Goal: Check status: Check status

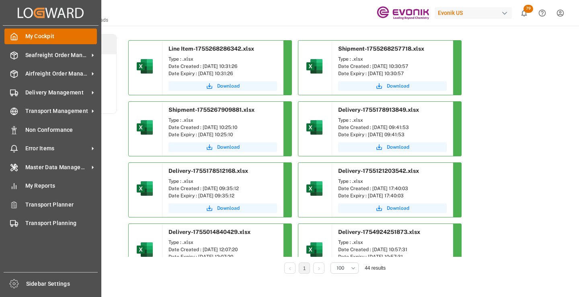
click at [20, 37] on div "My Cockpit My Cockpit" at bounding box center [50, 37] width 92 height 16
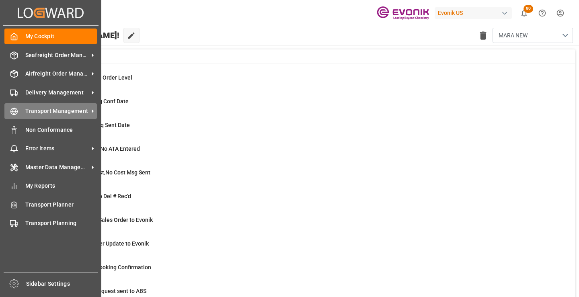
click at [20, 114] on div "Transport Management Transport Management" at bounding box center [50, 111] width 92 height 16
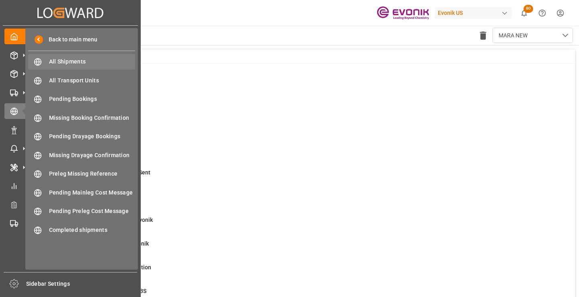
click at [69, 62] on span "All Shipments" at bounding box center [92, 62] width 86 height 8
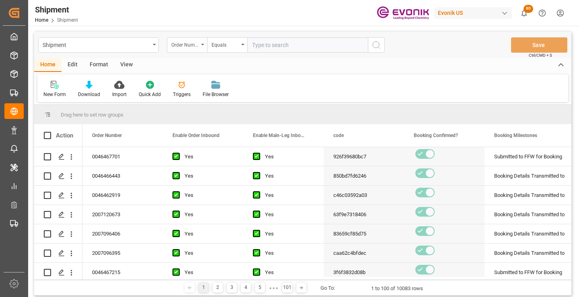
click at [191, 46] on div "Order Number" at bounding box center [184, 43] width 27 height 9
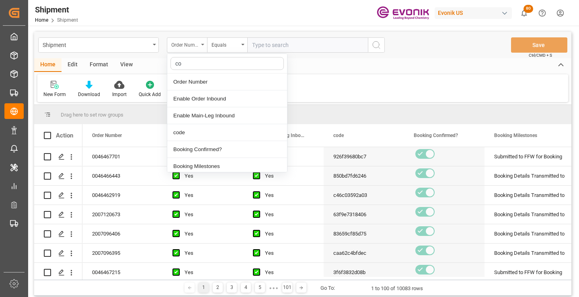
type input "cod"
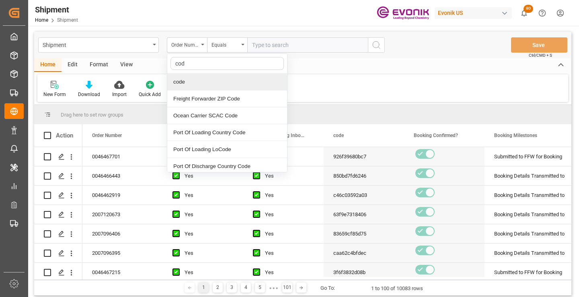
click at [200, 81] on div "code" at bounding box center [227, 82] width 120 height 17
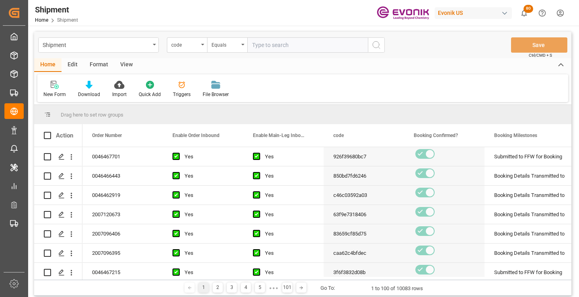
click at [276, 47] on input "text" at bounding box center [307, 44] width 121 height 15
click at [295, 46] on input "text" at bounding box center [307, 44] width 121 height 15
paste input "04394f8d71ea"
type input "04394f8d71ea"
click at [373, 45] on icon "search button" at bounding box center [377, 45] width 10 height 10
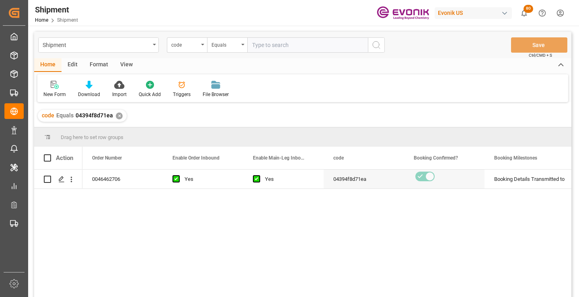
click at [409, 225] on div "0046462706 Yes Yes 04394f8d71ea Booking Details Transmitted to SAP Active No" at bounding box center [326, 236] width 489 height 133
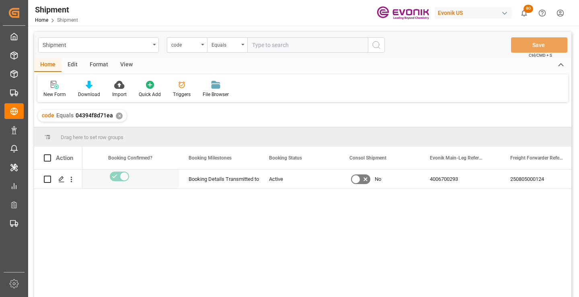
scroll to position [0, 322]
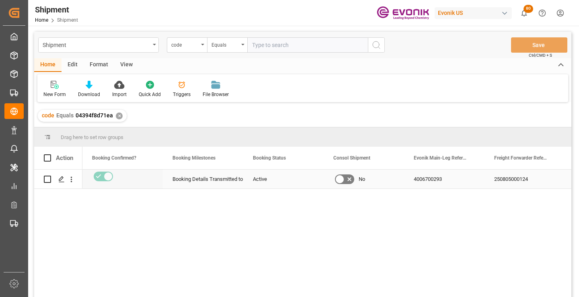
click at [527, 178] on div "250805000124" at bounding box center [525, 179] width 80 height 19
click at [514, 181] on div "250805000124" at bounding box center [525, 179] width 80 height 19
click at [117, 117] on div "✕" at bounding box center [119, 116] width 7 height 7
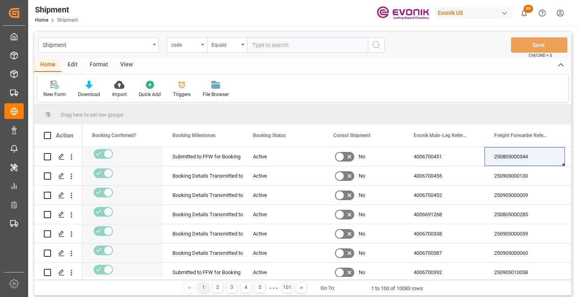
click at [311, 47] on input "text" at bounding box center [307, 44] width 121 height 15
paste input "d1a03ad8b41d"
type input "d1a03ad8b41d"
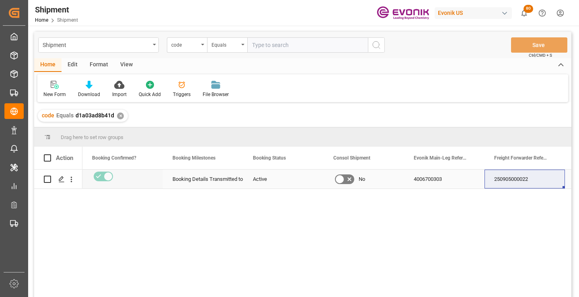
click at [511, 179] on div "250905000022" at bounding box center [525, 179] width 80 height 19
click at [120, 116] on div "✕" at bounding box center [120, 116] width 7 height 7
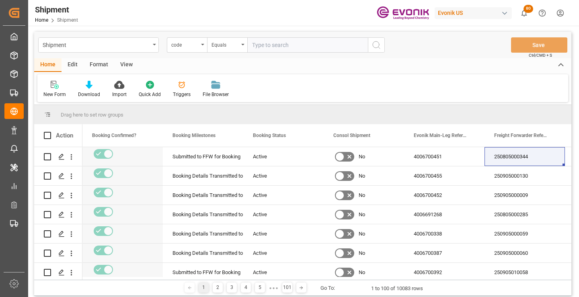
click at [265, 46] on input "text" at bounding box center [307, 44] width 121 height 15
paste input "0d85884c73aa"
type input "0d85884c73aa"
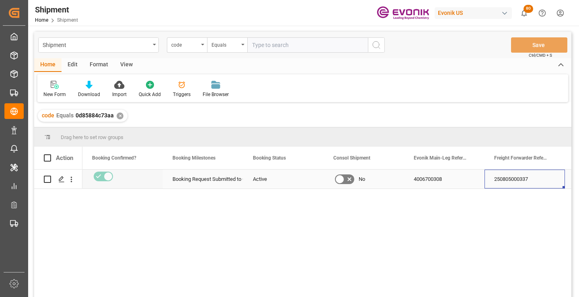
click at [510, 179] on div "250805000337" at bounding box center [525, 179] width 80 height 19
click at [120, 116] on div "✕" at bounding box center [120, 116] width 7 height 7
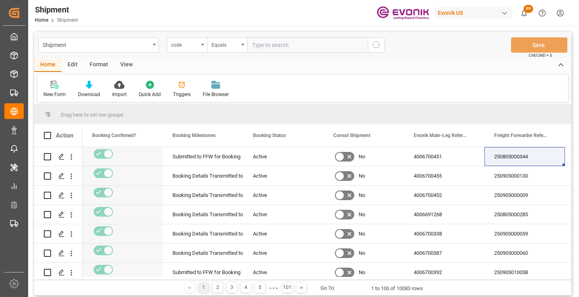
click at [286, 48] on input "text" at bounding box center [307, 44] width 121 height 15
paste input "32ca88a6be22"
type input "32ca88a6be22"
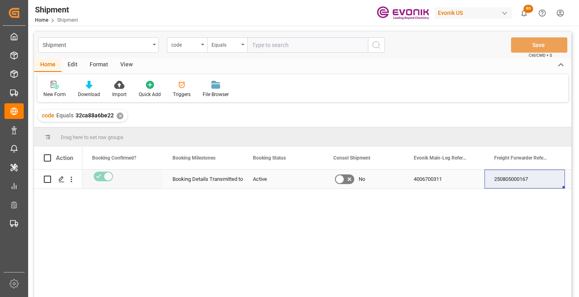
click at [513, 182] on div "250805000167" at bounding box center [525, 179] width 80 height 19
click at [120, 116] on div "✕" at bounding box center [120, 116] width 7 height 7
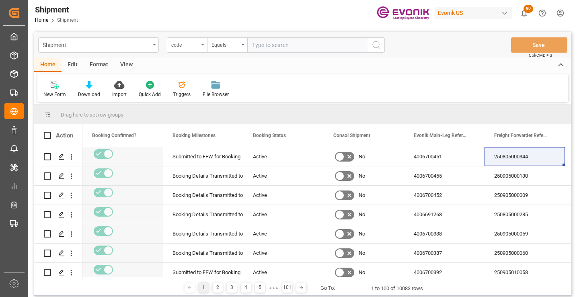
click at [283, 45] on input "text" at bounding box center [307, 44] width 121 height 15
paste input "83659cf85d75"
type input "83659cf85d75"
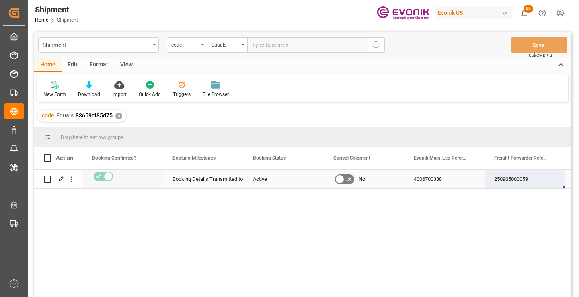
click at [514, 179] on div "250905000059" at bounding box center [525, 179] width 80 height 19
click at [116, 115] on div "✕" at bounding box center [118, 116] width 7 height 7
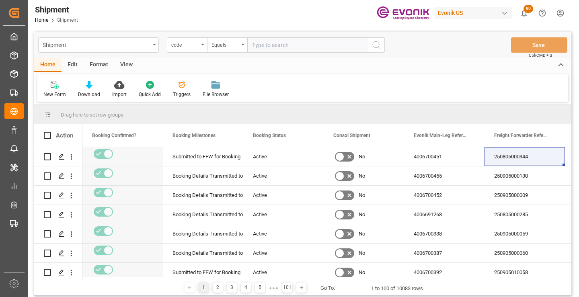
click at [291, 46] on input "text" at bounding box center [307, 44] width 121 height 15
paste input "caa62c4bfdec"
type input "caa62c4bfdec"
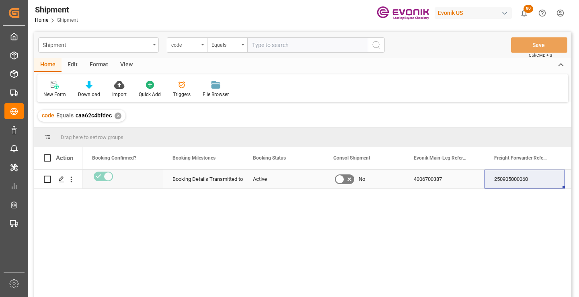
click at [505, 181] on div "250905000060" at bounding box center [525, 179] width 80 height 19
click at [117, 117] on div "✕" at bounding box center [118, 116] width 7 height 7
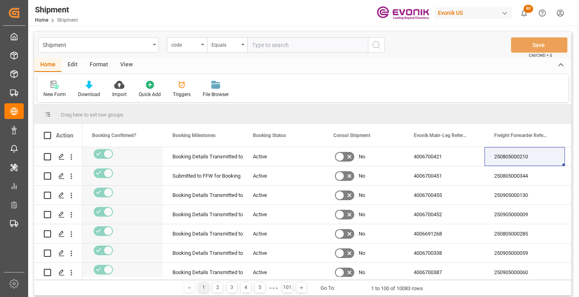
click at [301, 44] on input "text" at bounding box center [307, 44] width 121 height 15
paste input "3f6f3832d08b"
type input "3f6f3832d08b"
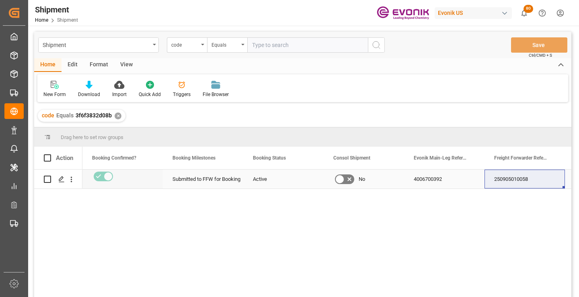
click at [513, 179] on div "250905010058" at bounding box center [525, 179] width 80 height 19
click at [118, 117] on div "✕" at bounding box center [118, 116] width 7 height 7
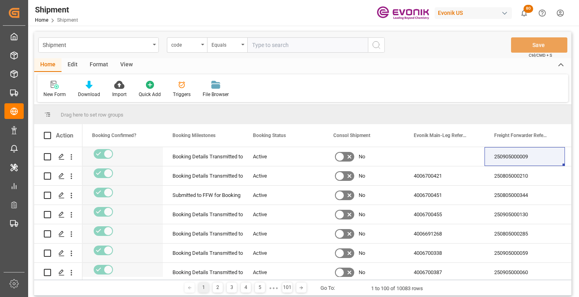
click at [285, 46] on input "text" at bounding box center [307, 44] width 121 height 15
paste input "26dbe9d90bea"
type input "26dbe9d90bea"
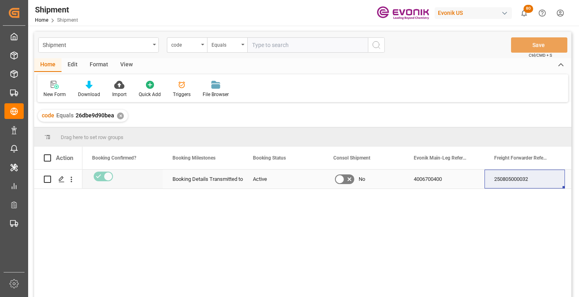
click at [508, 180] on div "250805000032" at bounding box center [525, 179] width 80 height 19
click at [118, 115] on div "✕" at bounding box center [120, 116] width 7 height 7
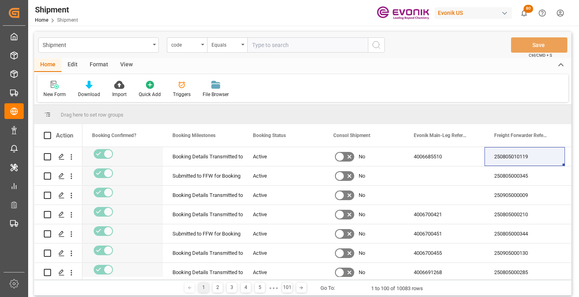
click at [281, 44] on input "text" at bounding box center [307, 44] width 121 height 15
paste input "f08cc3f88e12"
type input "f08cc3f88e12"
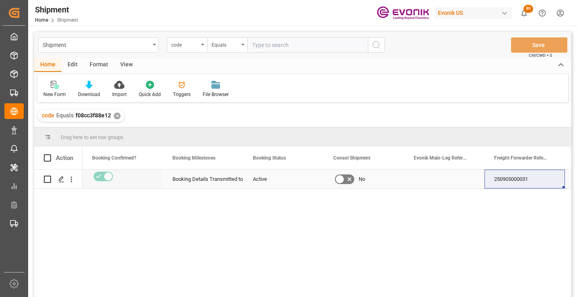
click at [516, 179] on div "250905000031" at bounding box center [525, 179] width 80 height 19
click at [116, 116] on div "✕" at bounding box center [117, 116] width 7 height 7
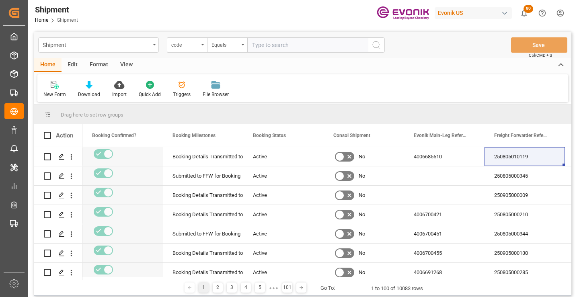
click at [295, 44] on input "text" at bounding box center [307, 44] width 121 height 15
paste input "d76181733646"
type input "d76181733646"
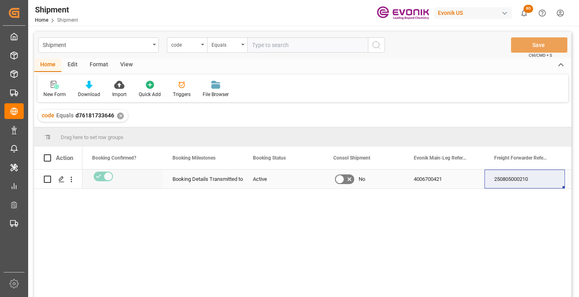
click at [513, 179] on div "250805000210" at bounding box center [525, 179] width 80 height 19
click at [119, 117] on div "✕" at bounding box center [120, 116] width 7 height 7
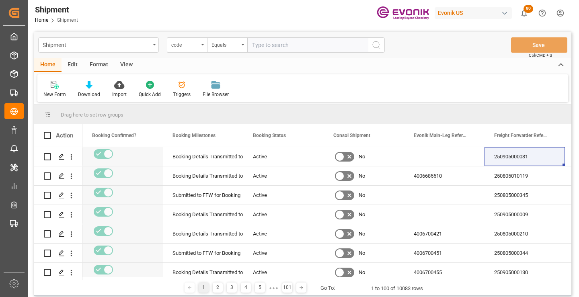
click at [288, 47] on input "text" at bounding box center [307, 44] width 121 height 15
paste input "926f39680bc7"
type input "926f39680bc7"
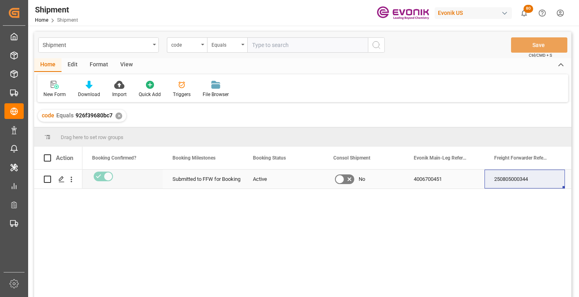
click at [516, 179] on div "250805000344" at bounding box center [525, 179] width 80 height 19
click at [119, 115] on div "✕" at bounding box center [118, 116] width 7 height 7
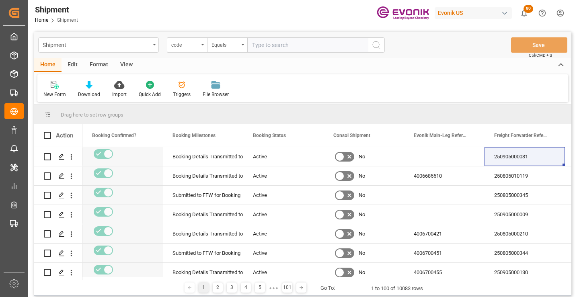
click at [290, 45] on input "text" at bounding box center [307, 44] width 121 height 15
paste input "c46c03592a03"
type input "c46c03592a03"
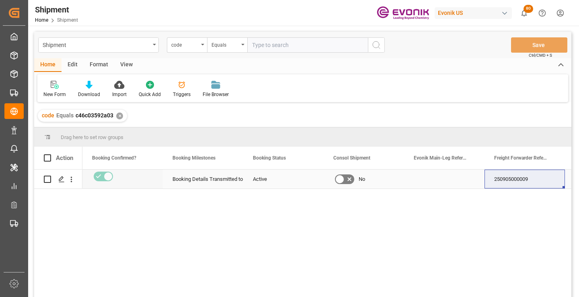
click at [509, 178] on div "250905000009" at bounding box center [525, 179] width 80 height 19
click at [119, 116] on div "✕" at bounding box center [119, 116] width 7 height 7
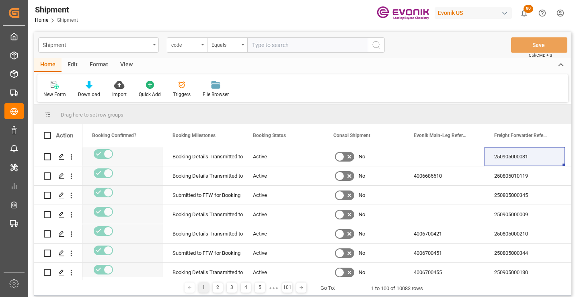
click at [302, 44] on input "text" at bounding box center [307, 44] width 121 height 15
paste input "850bd7fd6246"
type input "850bd7fd6246"
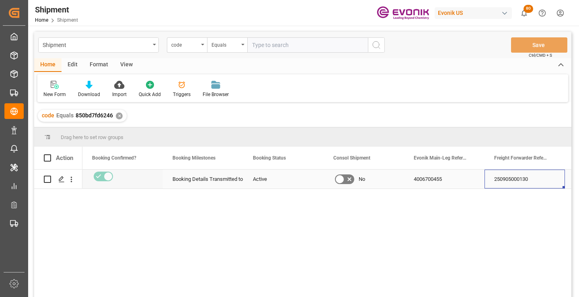
click at [519, 183] on div "250905000130" at bounding box center [525, 179] width 80 height 19
